Goal: Task Accomplishment & Management: Manage account settings

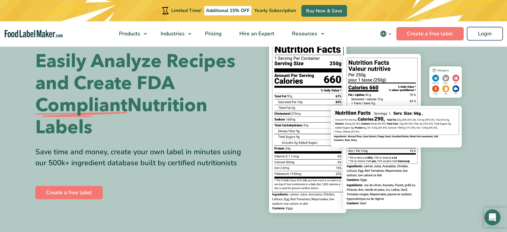
click at [489, 36] on link "Login" at bounding box center [485, 33] width 36 height 13
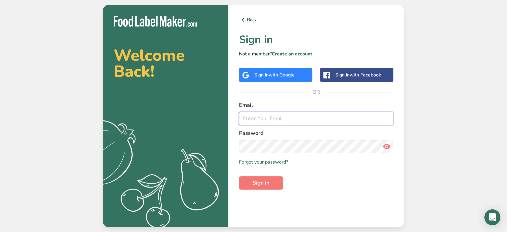
click at [266, 120] on input "email" at bounding box center [316, 118] width 154 height 13
type input "[EMAIL_ADDRESS][DOMAIN_NAME]"
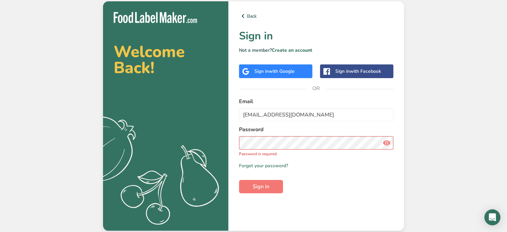
click at [290, 69] on span "with Google" at bounding box center [282, 71] width 26 height 6
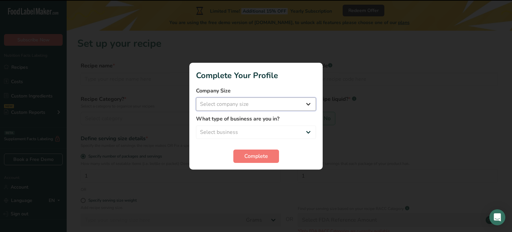
click at [239, 105] on select "Select company size Fewer than 10 Employees 10 to 50 Employees 51 to 500 Employ…" at bounding box center [256, 103] width 120 height 13
click at [258, 154] on span "Complete" at bounding box center [256, 156] width 24 height 8
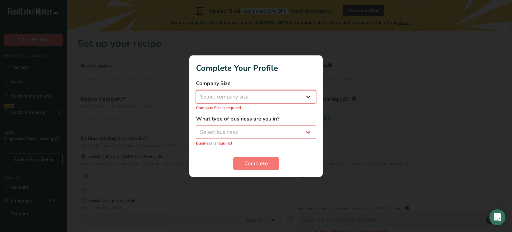
click at [251, 97] on select "Select company size Fewer than 10 Employees 10 to 50 Employees 51 to 500 Employ…" at bounding box center [256, 96] width 120 height 13
click at [273, 67] on h1 "Complete Your Profile" at bounding box center [256, 68] width 120 height 12
click at [254, 100] on select "Select company size Fewer than 10 Employees 10 to 50 Employees 51 to 500 Employ…" at bounding box center [256, 96] width 120 height 13
select select "1"
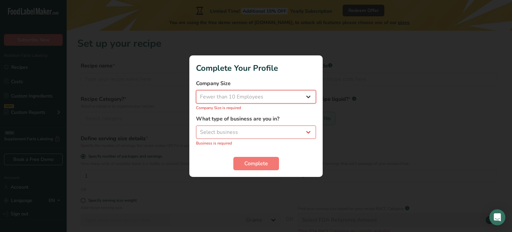
click at [196, 93] on select "Select company size Fewer than 10 Employees 10 to 50 Employees 51 to 500 Employ…" at bounding box center [256, 96] width 120 height 13
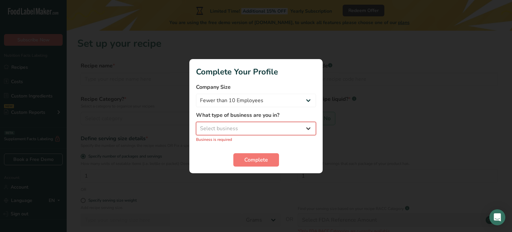
click at [247, 124] on select "Select business Packaged Food Manufacturer Restaurant & Cafe Bakery Meal Plans …" at bounding box center [256, 128] width 120 height 13
select select "8"
click at [196, 125] on select "Select business Packaged Food Manufacturer Restaurant & Cafe Bakery Meal Plans …" at bounding box center [256, 128] width 120 height 13
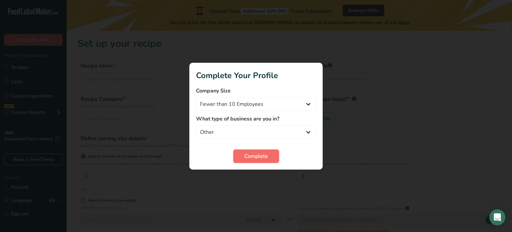
click at [265, 156] on span "Complete" at bounding box center [256, 156] width 24 height 8
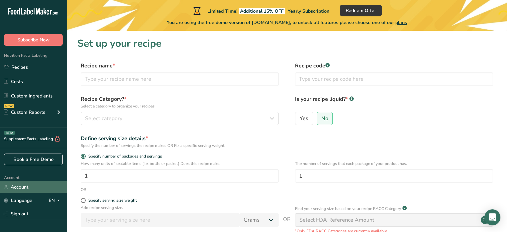
click at [17, 187] on link "Account" at bounding box center [33, 187] width 67 height 12
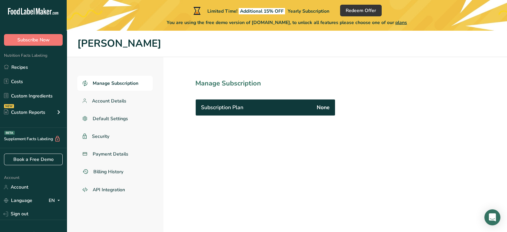
click at [117, 83] on span "Manage Subscription" at bounding box center [116, 83] width 46 height 7
click at [317, 107] on span "None" at bounding box center [323, 107] width 13 height 8
click at [268, 109] on div "Subscription Plan None" at bounding box center [265, 107] width 139 height 16
click at [120, 99] on span "Account Details" at bounding box center [109, 100] width 35 height 7
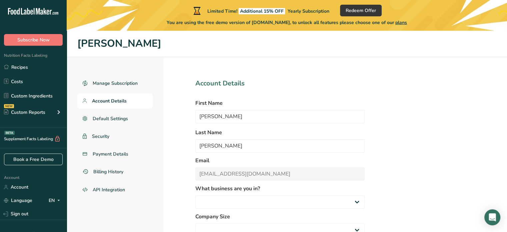
select select
select select "8"
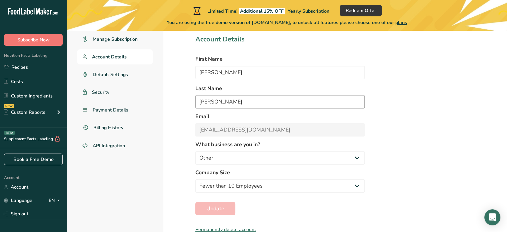
scroll to position [45, 0]
click at [249, 143] on label "What business are you in?" at bounding box center [279, 144] width 169 height 8
click at [248, 153] on select "Packaged Food Manufacturer Restaurant & Cafe Bakery Meal Plans & Catering Compa…" at bounding box center [279, 156] width 169 height 13
click at [195, 150] on select "Packaged Food Manufacturer Restaurant & Cafe Bakery Meal Plans & Catering Compa…" at bounding box center [279, 156] width 169 height 13
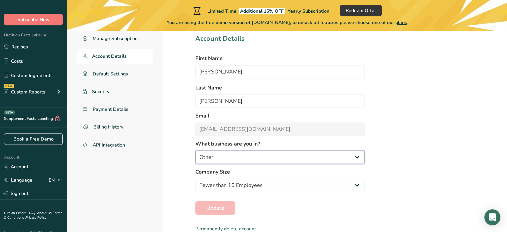
scroll to position [32, 0]
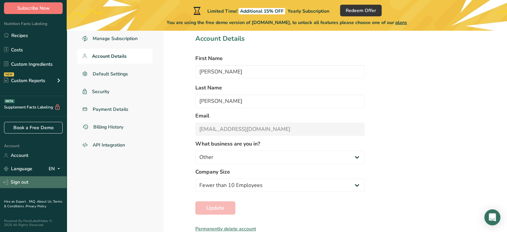
click at [26, 180] on link "Sign out" at bounding box center [33, 182] width 67 height 12
